Goal: Register for event/course

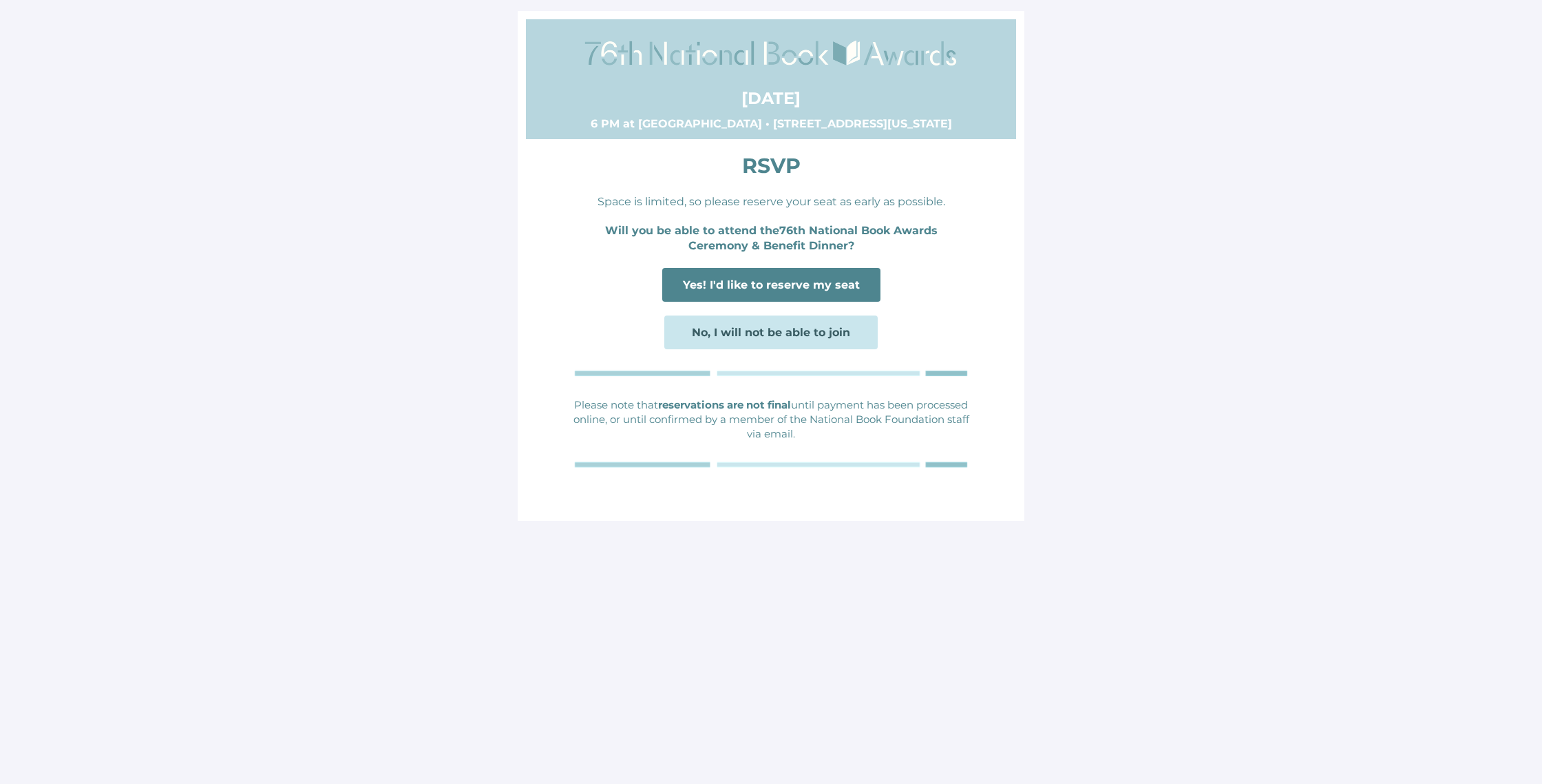
click at [779, 279] on span "Yes! I'd like to reserve my seat" at bounding box center [771, 284] width 176 height 13
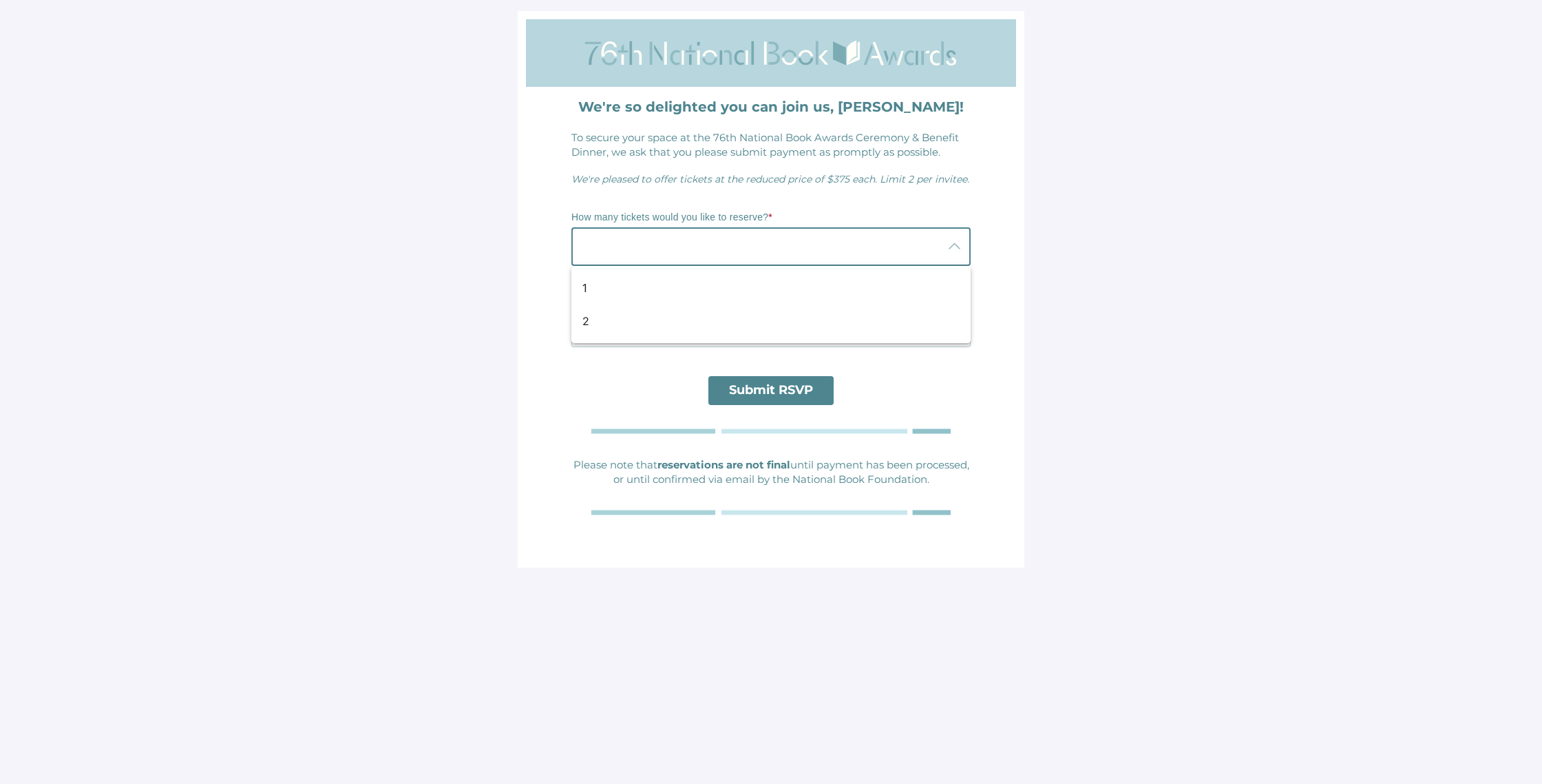
click at [961, 246] on icon at bounding box center [954, 246] width 17 height 17
click at [596, 331] on div "2" at bounding box center [771, 321] width 399 height 33
type input "2"
click at [959, 330] on icon at bounding box center [954, 328] width 17 height 17
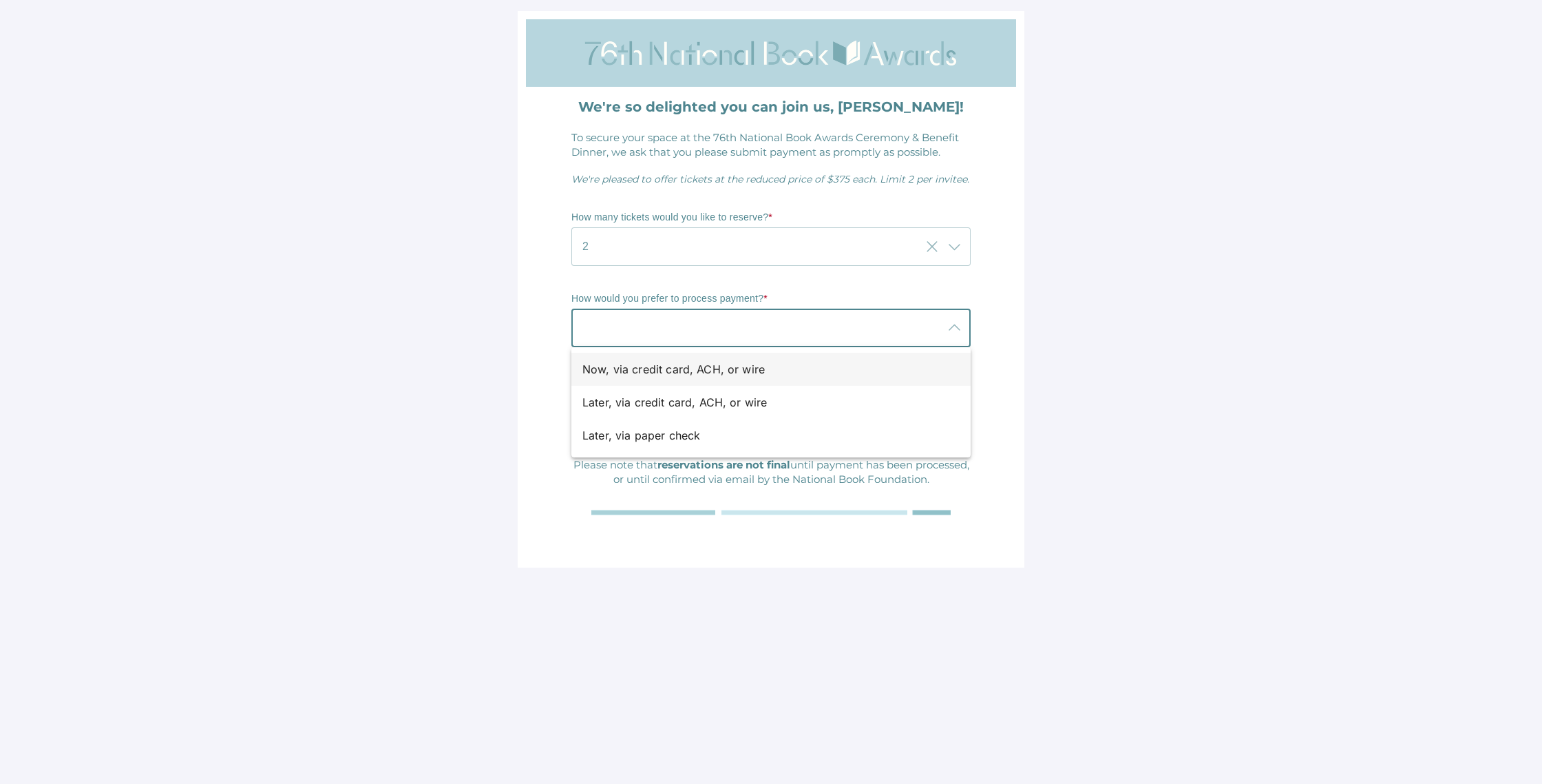
click at [759, 362] on div "Now, via credit card, ACH, or wire" at bounding box center [765, 369] width 366 height 17
type input "Now, via credit card, ACH, or wire"
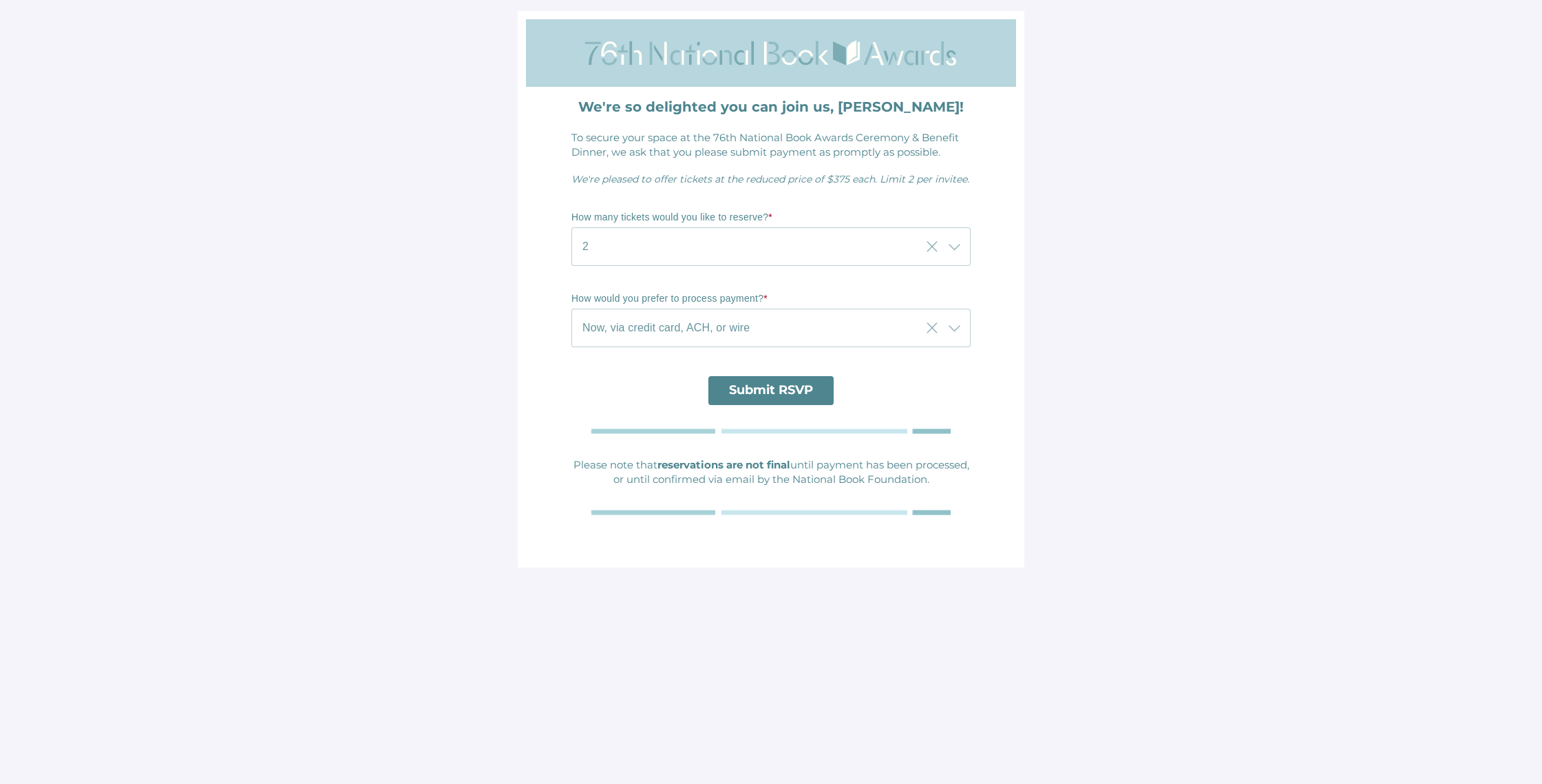
click at [788, 390] on span "Submit RSVP" at bounding box center [771, 389] width 84 height 15
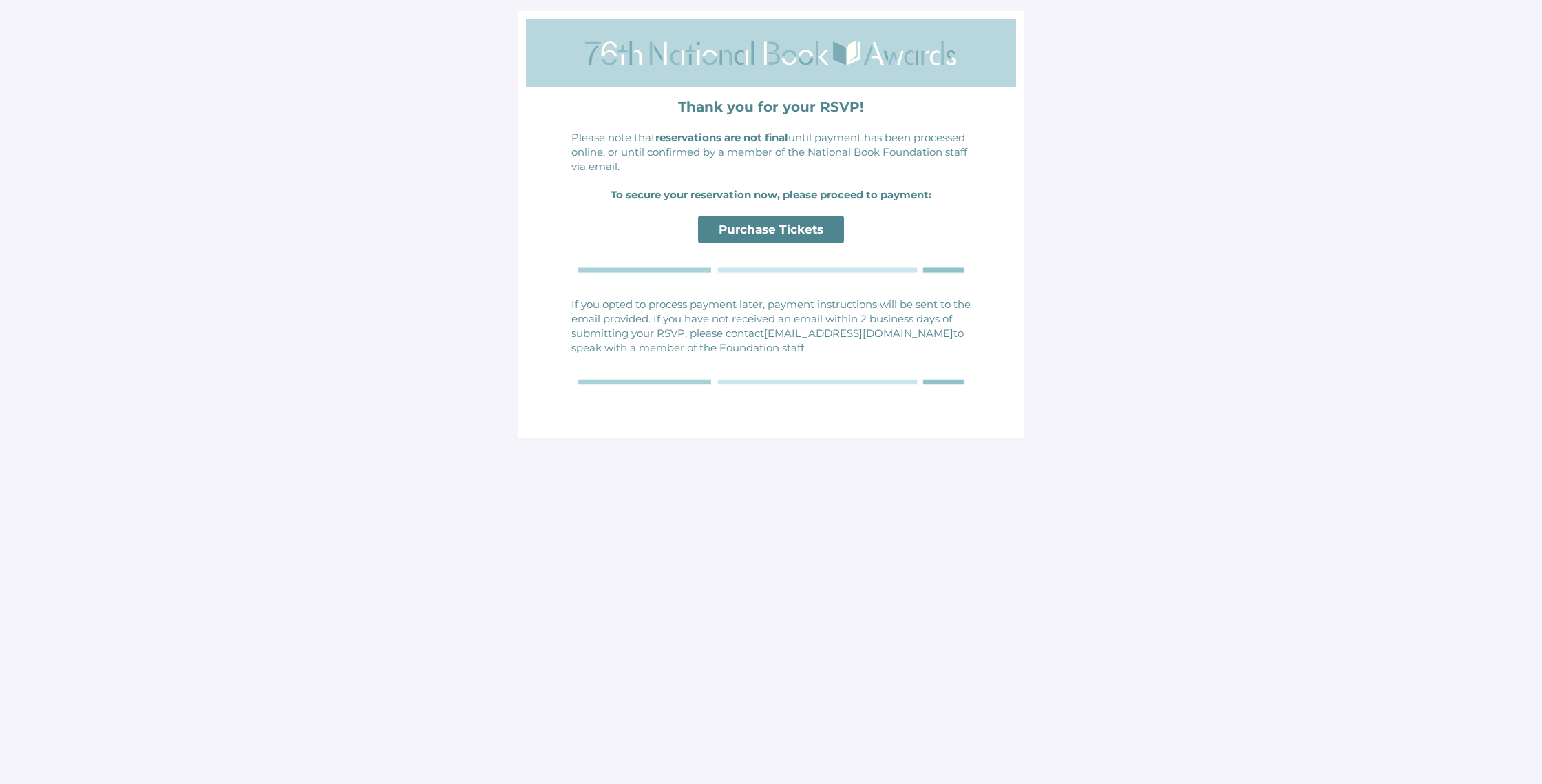
click at [763, 228] on span "Purchase Tickets" at bounding box center [771, 229] width 105 height 14
